Goal: Task Accomplishment & Management: Complete application form

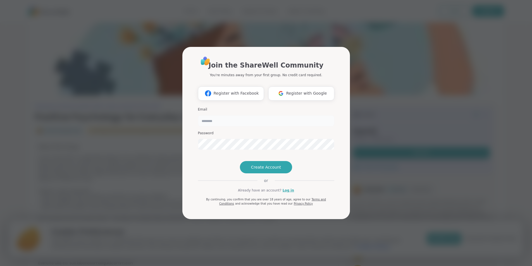
click at [222, 115] on input "email" at bounding box center [266, 120] width 136 height 11
type input "**********"
click at [264, 170] on span "Create Account" at bounding box center [266, 167] width 30 height 6
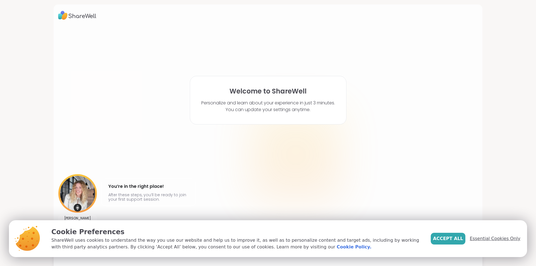
click at [493, 239] on span "Essential Cookies Only" at bounding box center [495, 238] width 51 height 7
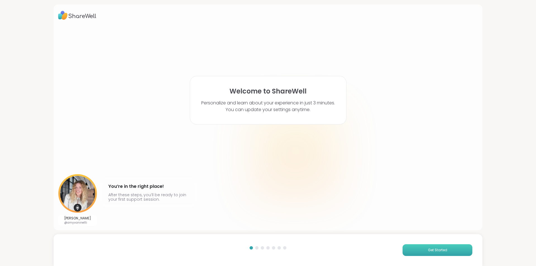
click at [441, 249] on span "Get Started" at bounding box center [437, 250] width 19 height 5
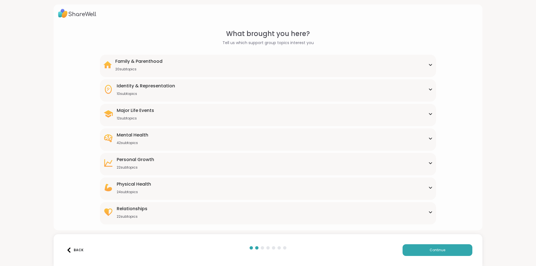
scroll to position [5, 0]
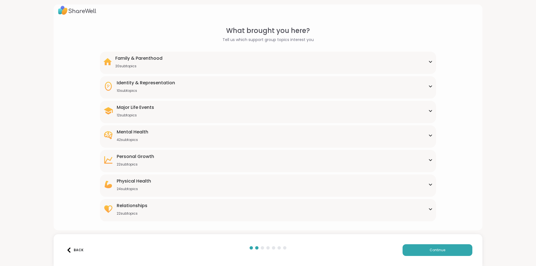
click at [133, 204] on div "Relationships" at bounding box center [132, 205] width 31 height 7
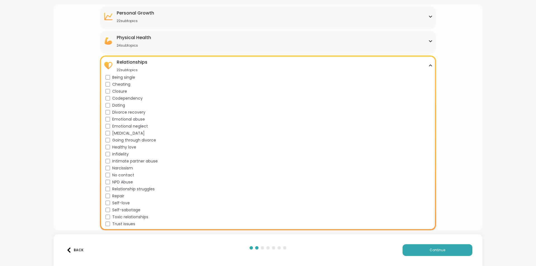
scroll to position [0, 0]
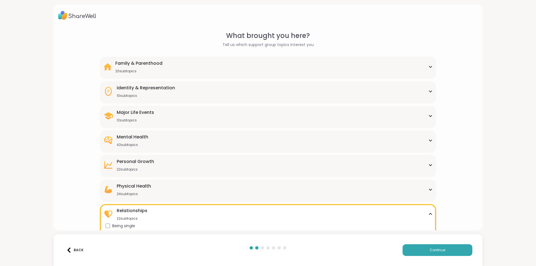
click at [140, 138] on div "Mental Health" at bounding box center [133, 137] width 32 height 7
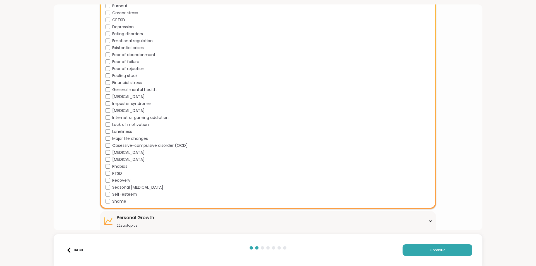
scroll to position [223, 0]
click at [436, 249] on span "Continue" at bounding box center [438, 250] width 16 height 5
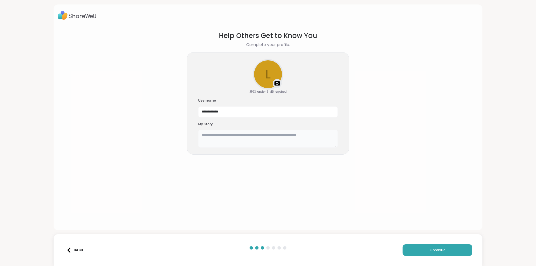
click at [238, 136] on textarea at bounding box center [268, 139] width 140 height 18
type textarea "**********"
click at [440, 249] on span "Continue" at bounding box center [438, 250] width 16 height 5
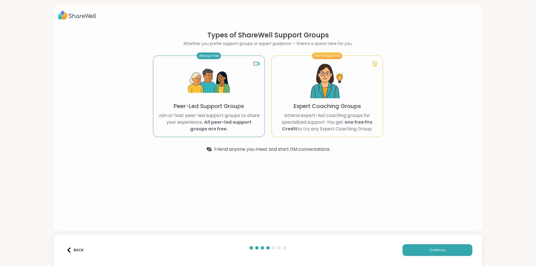
click at [206, 127] on b "All peer-led support groups are free." at bounding box center [220, 125] width 61 height 13
click at [430, 250] on span "Continue" at bounding box center [438, 250] width 16 height 5
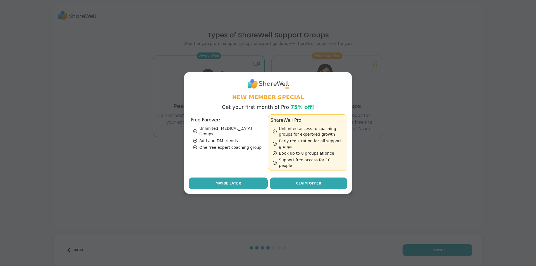
click at [232, 181] on span "Maybe Later" at bounding box center [229, 183] width 26 height 5
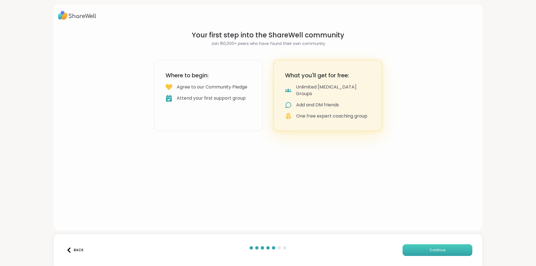
click at [423, 248] on button "Continue" at bounding box center [438, 250] width 70 height 12
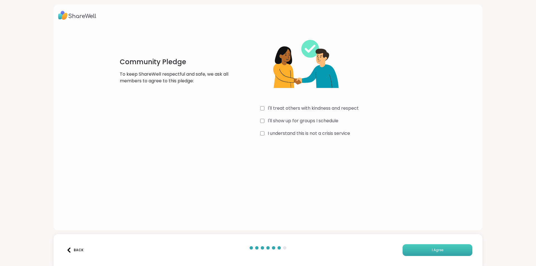
click at [423, 248] on button "I Agree" at bounding box center [438, 250] width 70 height 12
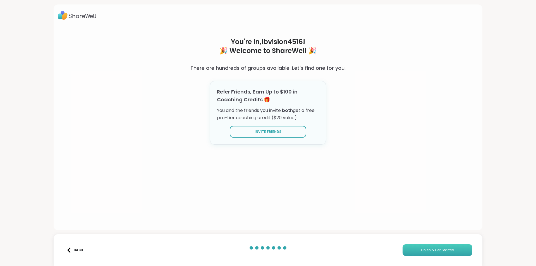
click at [421, 248] on span "Finish & Get Started" at bounding box center [437, 250] width 33 height 5
